Goal: Information Seeking & Learning: Learn about a topic

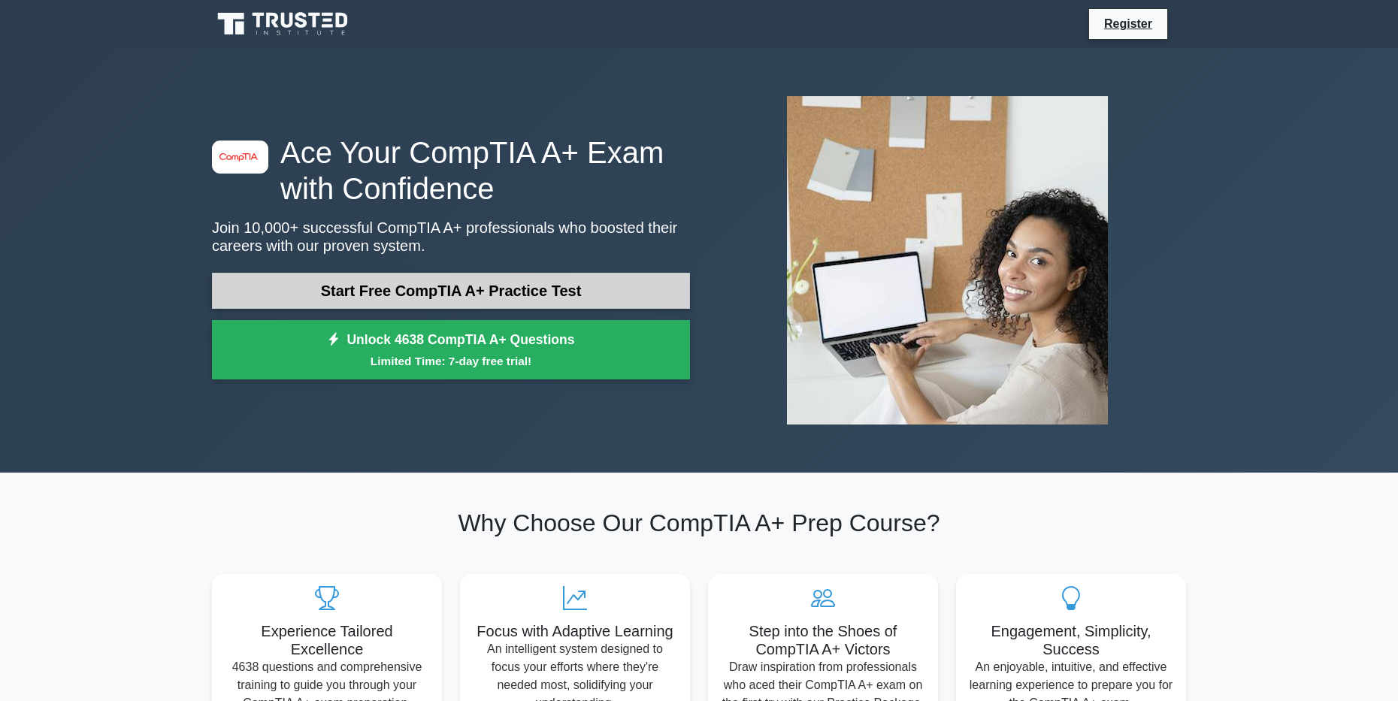
click at [443, 299] on link "Start Free CompTIA A+ Practice Test" at bounding box center [451, 291] width 478 height 36
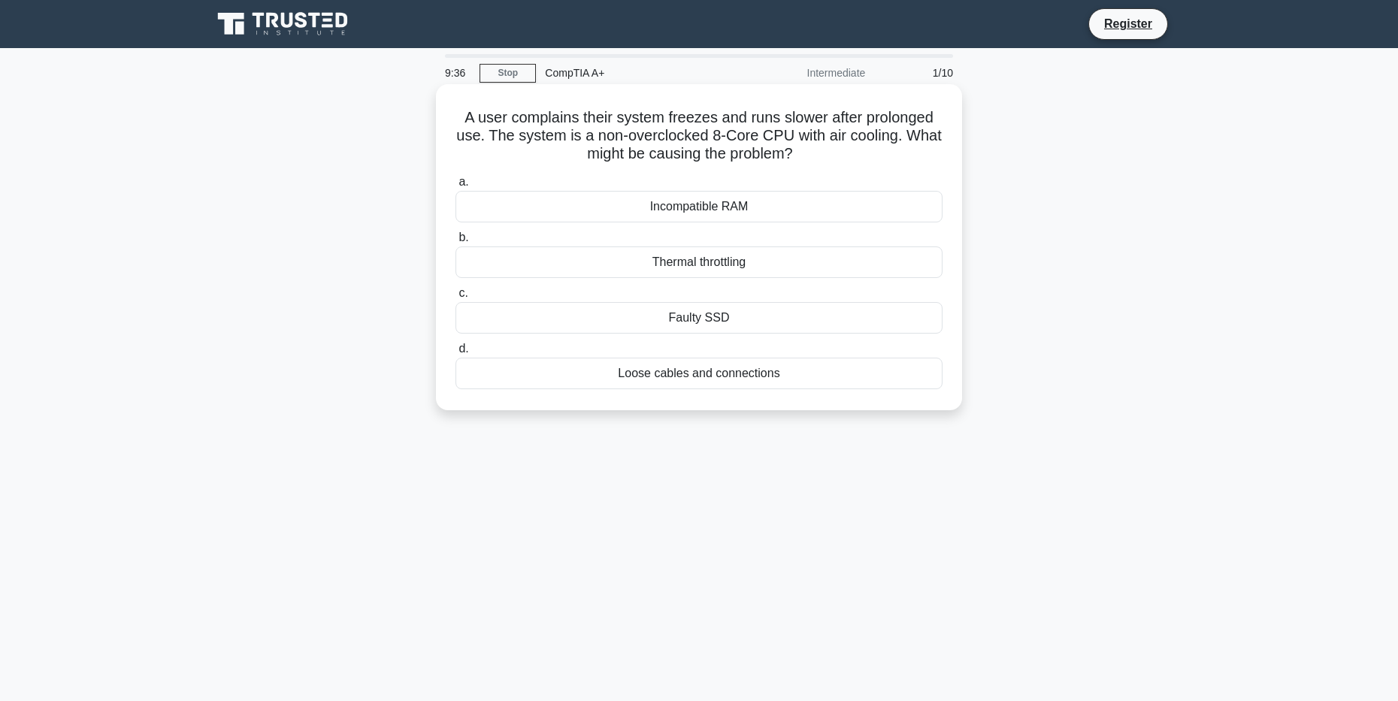
click at [692, 265] on div "Thermal throttling" at bounding box center [699, 263] width 487 height 32
click at [456, 243] on input "b. Thermal throttling" at bounding box center [456, 238] width 0 height 10
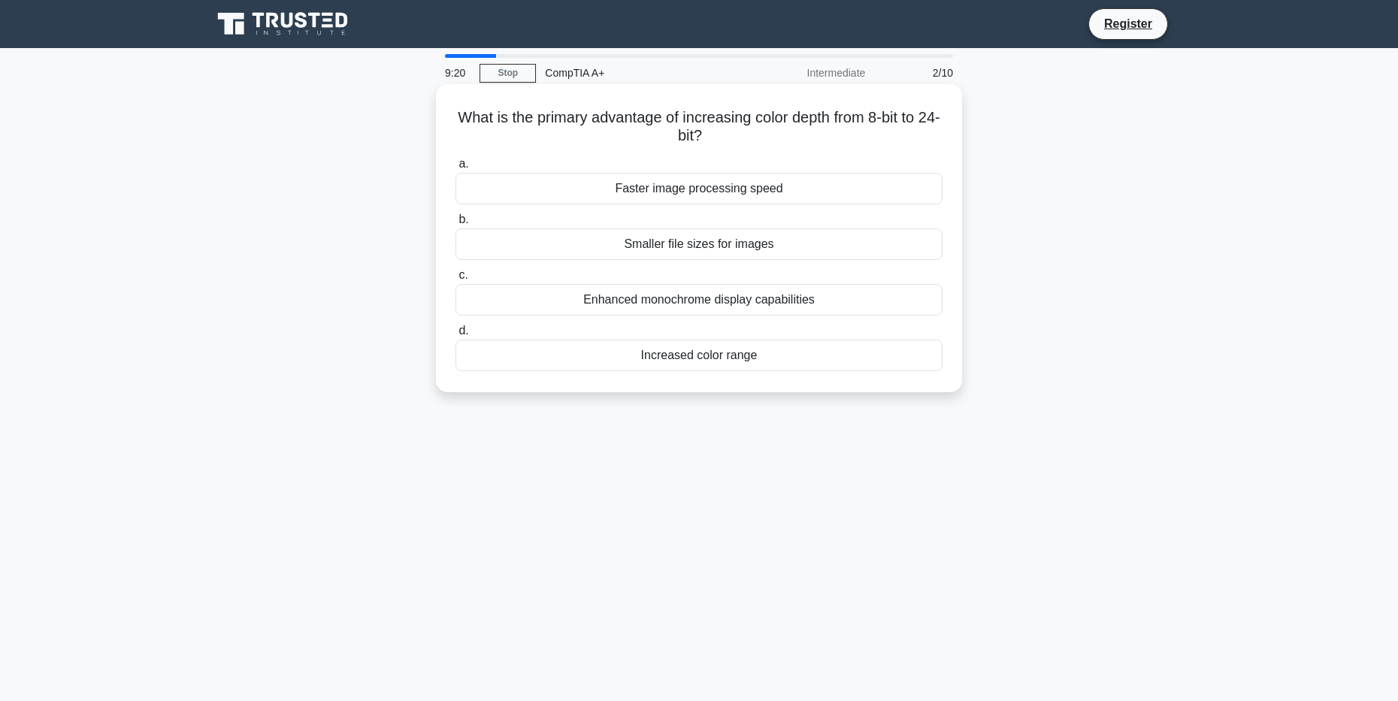
click at [722, 190] on div "Faster image processing speed" at bounding box center [699, 189] width 487 height 32
click at [456, 169] on input "a. Faster image processing speed" at bounding box center [456, 164] width 0 height 10
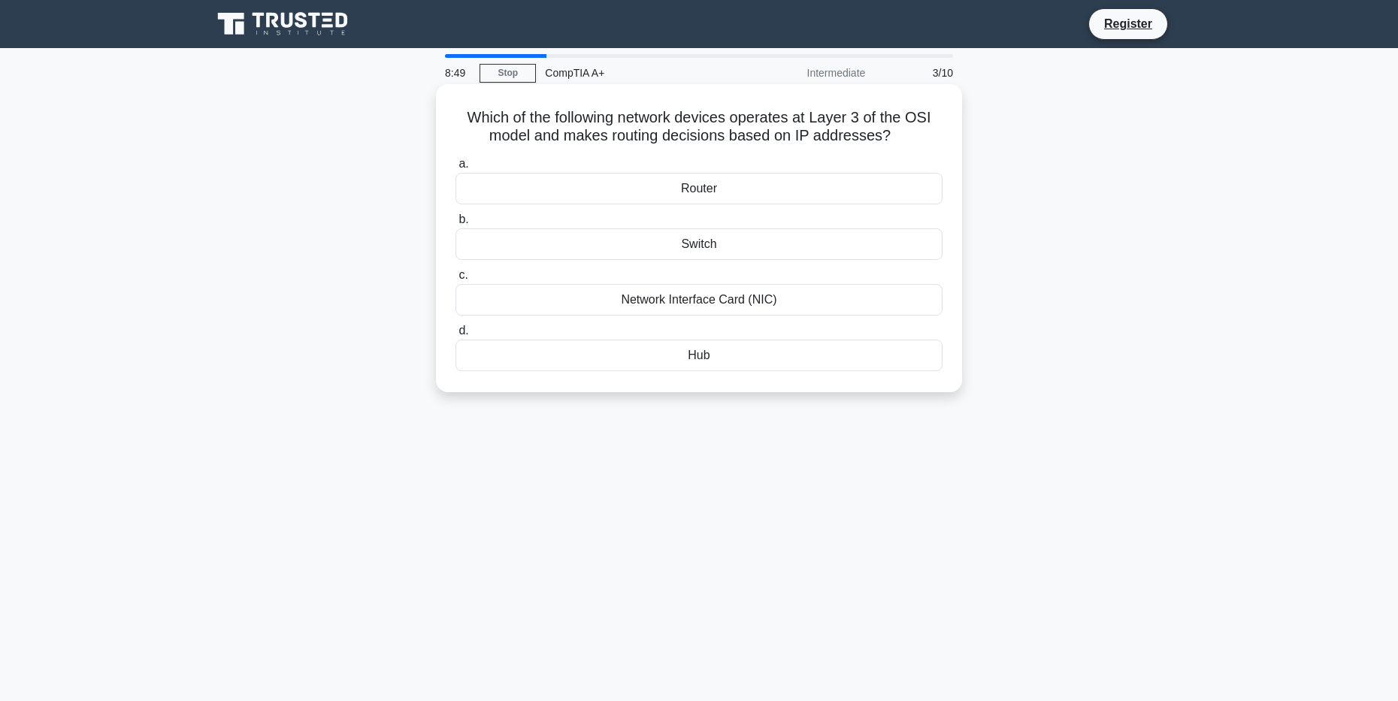
click at [713, 247] on div "Switch" at bounding box center [699, 245] width 487 height 32
click at [456, 225] on input "b. Switch" at bounding box center [456, 220] width 0 height 10
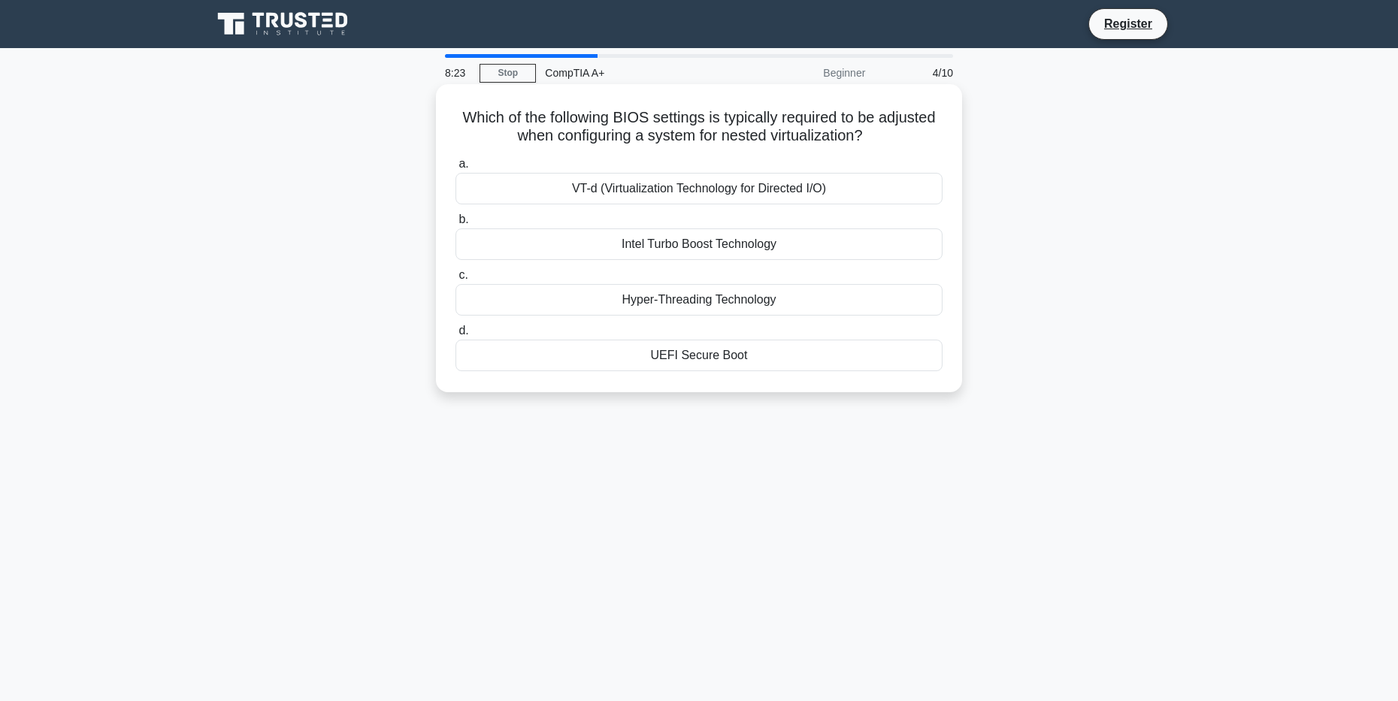
click at [702, 350] on div "UEFI Secure Boot" at bounding box center [699, 356] width 487 height 32
click at [456, 336] on input "d. UEFI Secure Boot" at bounding box center [456, 331] width 0 height 10
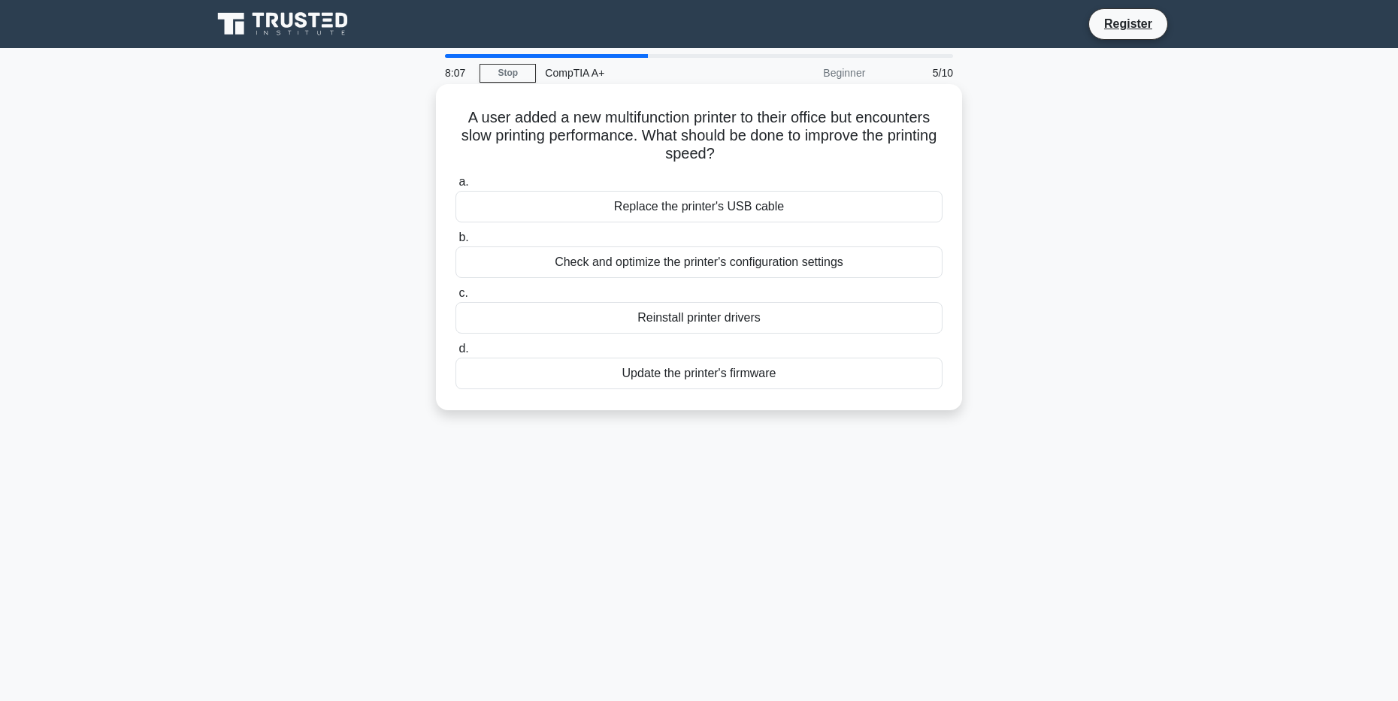
click at [721, 271] on div "Check and optimize the printer's configuration settings" at bounding box center [699, 263] width 487 height 32
click at [456, 243] on input "b. Check and optimize the printer's configuration settings" at bounding box center [456, 238] width 0 height 10
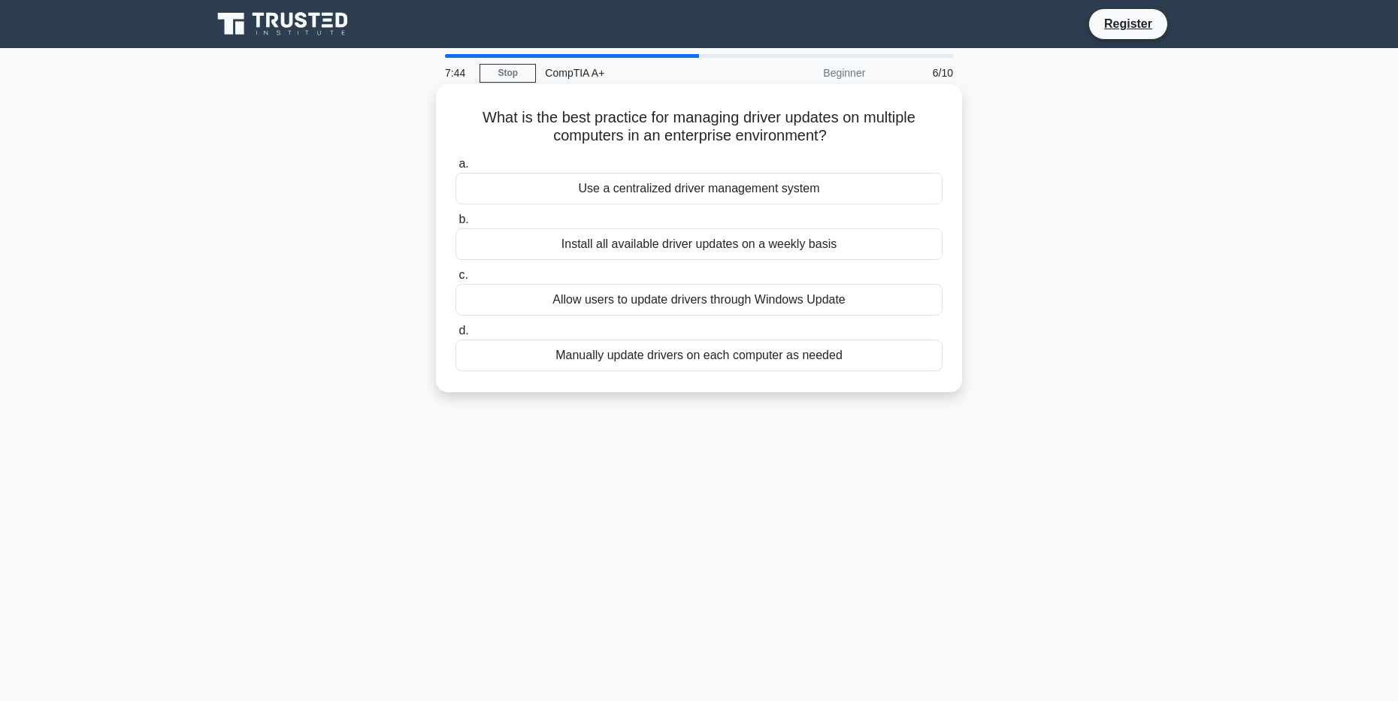
click at [696, 188] on div "Use a centralized driver management system" at bounding box center [699, 189] width 487 height 32
click at [456, 169] on input "a. Use a centralized driver management system" at bounding box center [456, 164] width 0 height 10
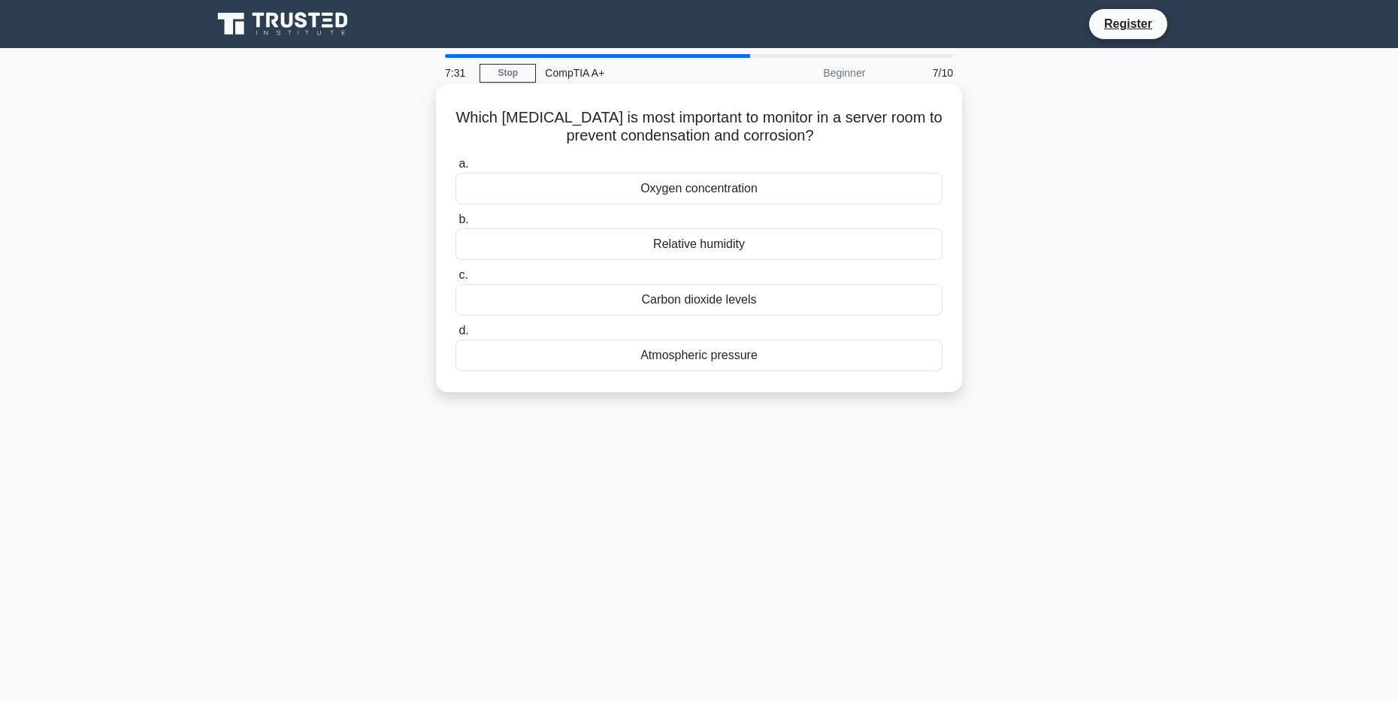
click at [730, 242] on div "Relative humidity" at bounding box center [699, 245] width 487 height 32
click at [456, 225] on input "b. Relative humidity" at bounding box center [456, 220] width 0 height 10
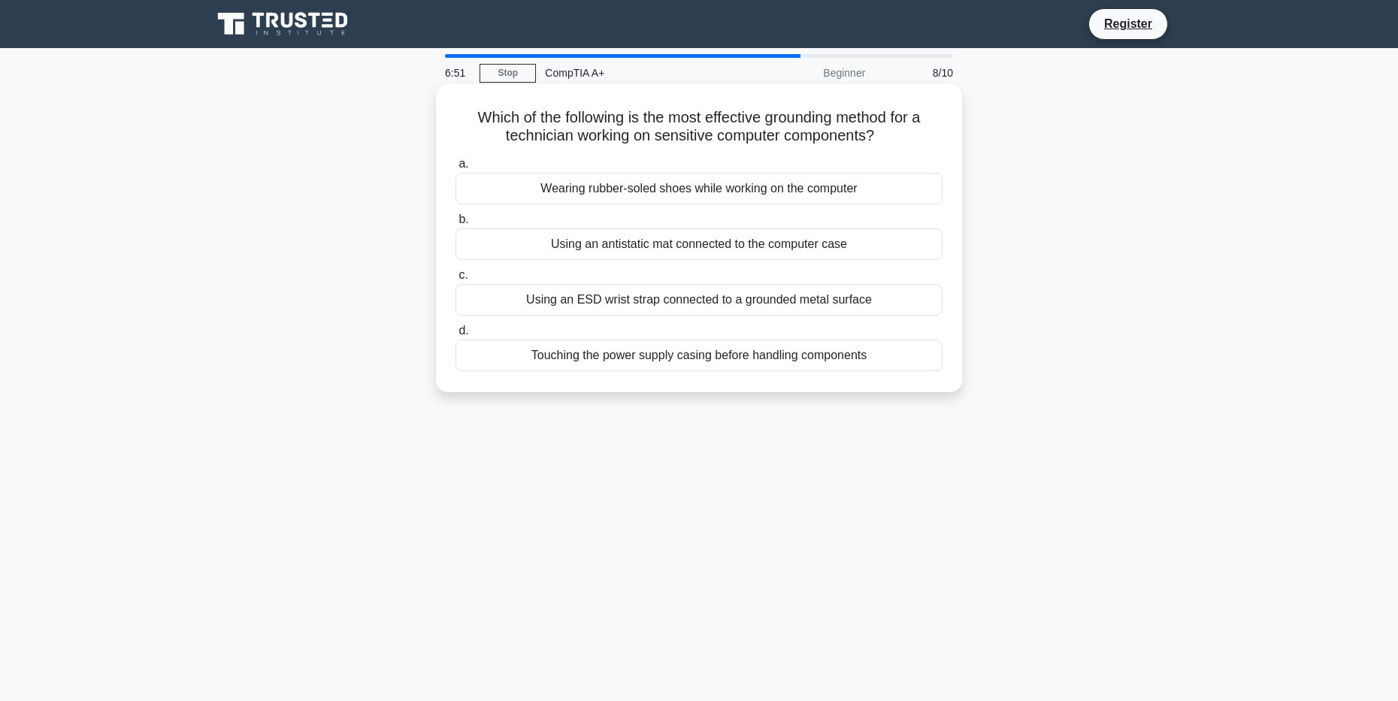
click at [716, 247] on div "Using an antistatic mat connected to the computer case" at bounding box center [699, 245] width 487 height 32
click at [456, 225] on input "b. Using an antistatic mat connected to the computer case" at bounding box center [456, 220] width 0 height 10
click at [719, 356] on div "Check for screen protector interference or debris on the touch surface." at bounding box center [699, 356] width 487 height 32
click at [638, 361] on div "Check for screen protector interference or debris on the touch surface." at bounding box center [699, 356] width 487 height 32
click at [456, 336] on input "d. Check for screen protector interference or debris on the touch surface." at bounding box center [456, 331] width 0 height 10
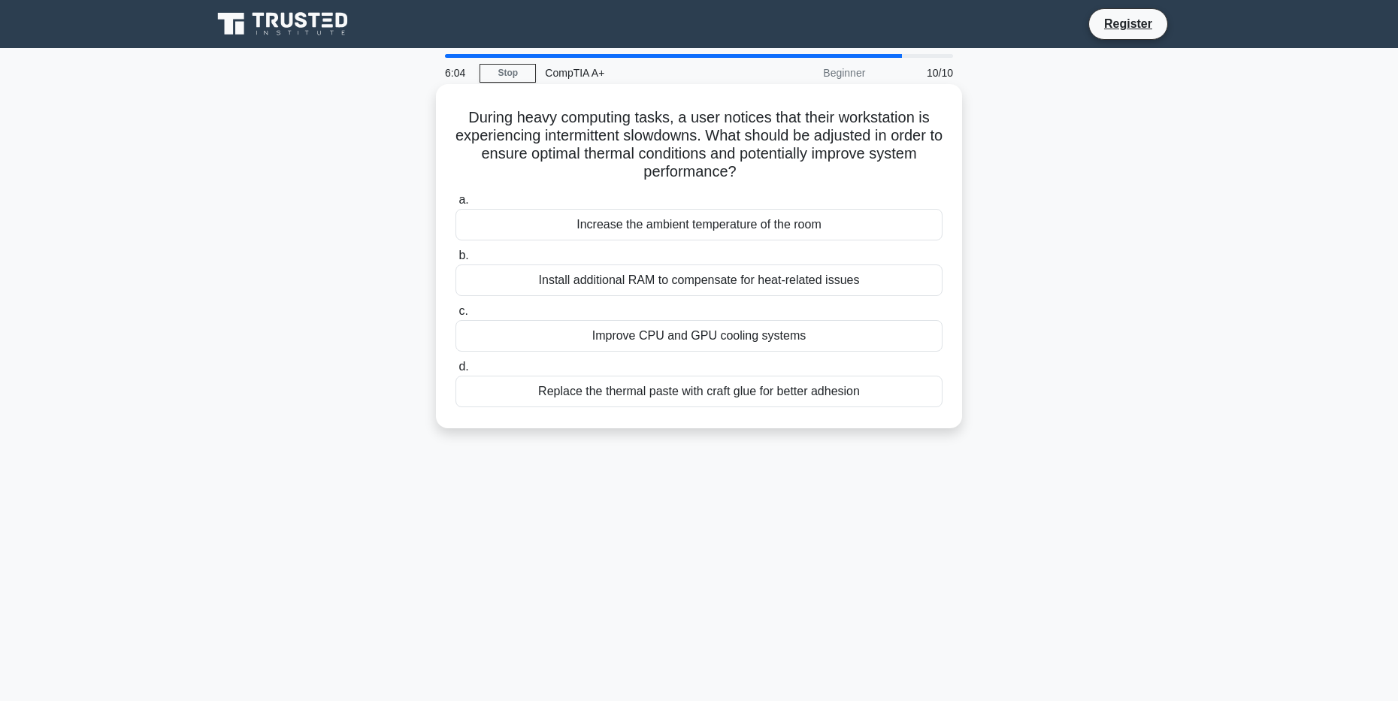
click at [666, 338] on div "Improve CPU and GPU cooling systems" at bounding box center [699, 336] width 487 height 32
click at [456, 316] on input "c. Improve CPU and GPU cooling systems" at bounding box center [456, 312] width 0 height 10
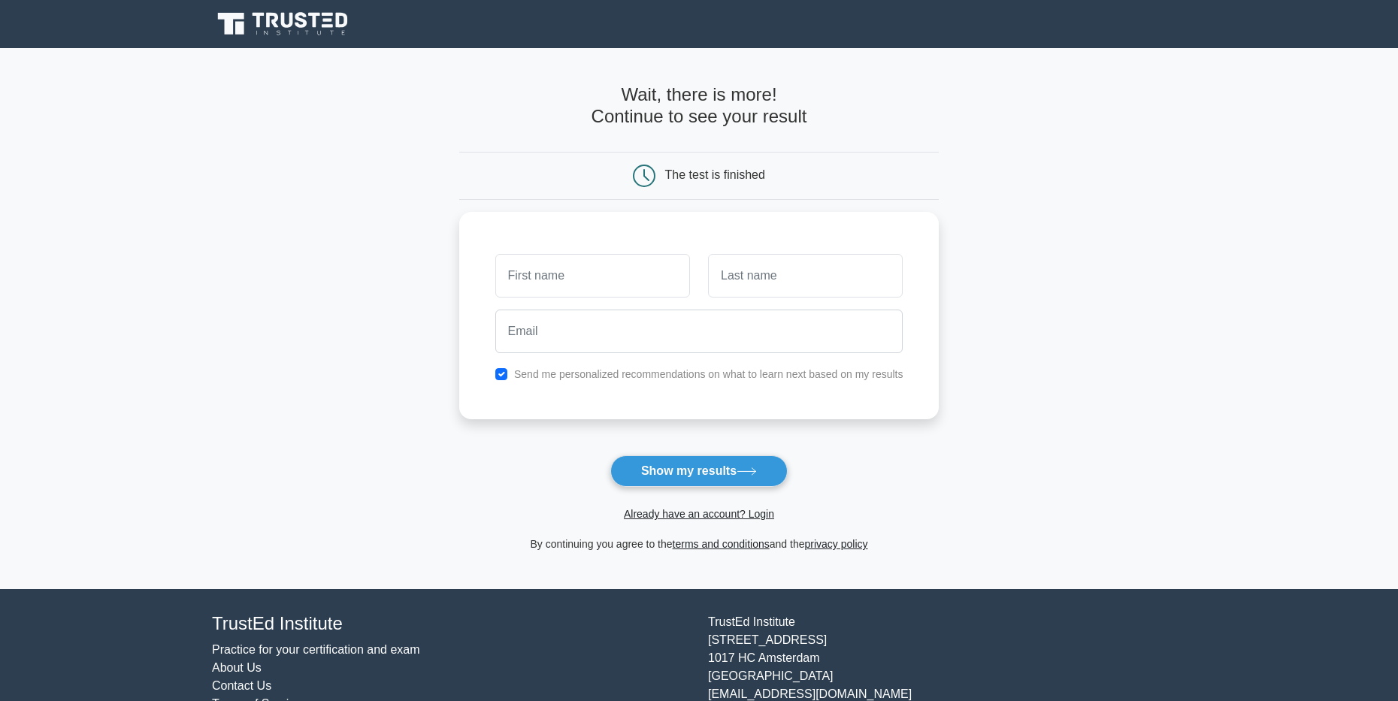
drag, startPoint x: 730, startPoint y: 97, endPoint x: 711, endPoint y: 130, distance: 38.0
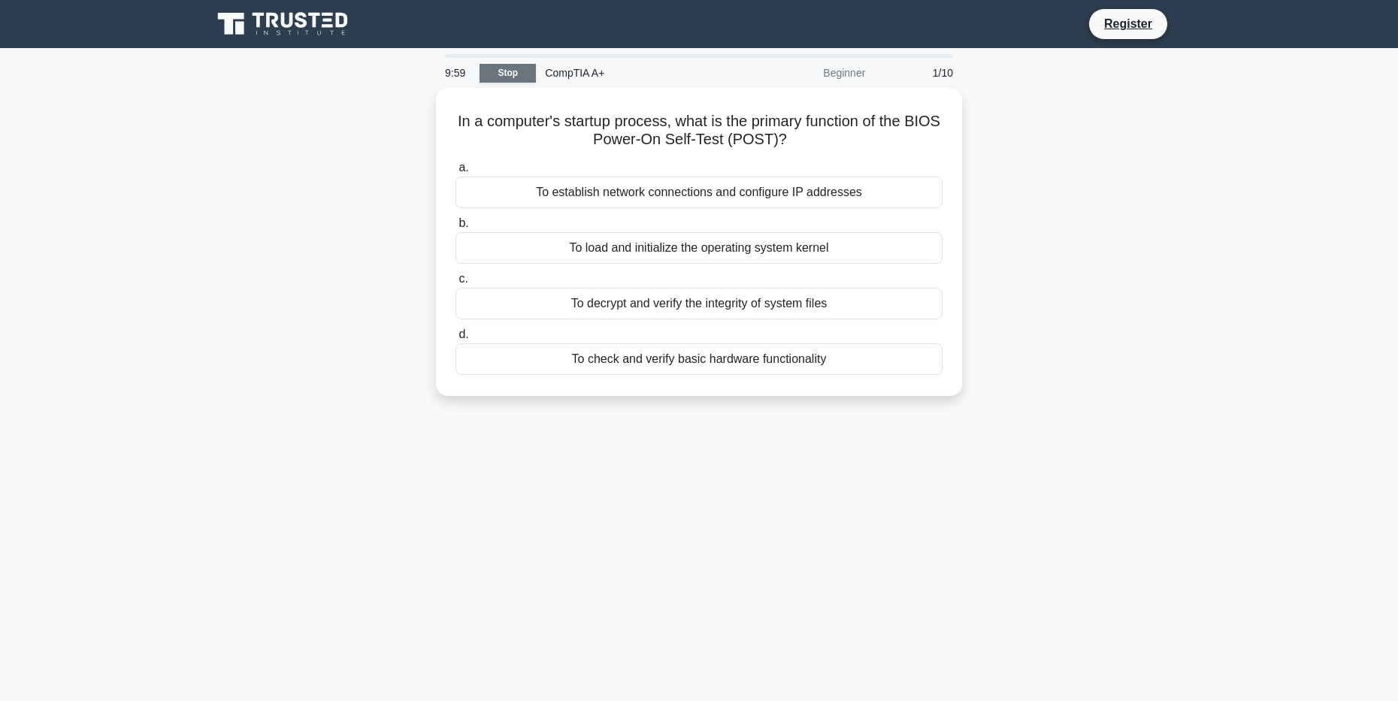
click at [510, 77] on link "Stop" at bounding box center [508, 73] width 56 height 19
drag, startPoint x: 677, startPoint y: 83, endPoint x: 684, endPoint y: 80, distance: 7.8
